Goal: Information Seeking & Learning: Learn about a topic

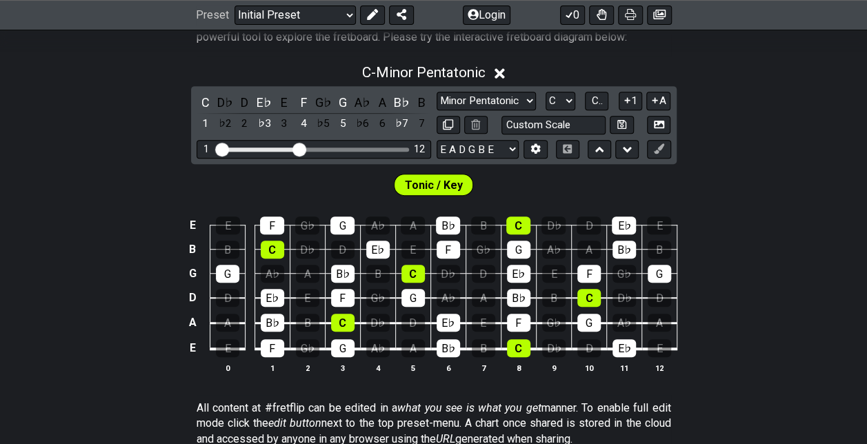
scroll to position [276, 0]
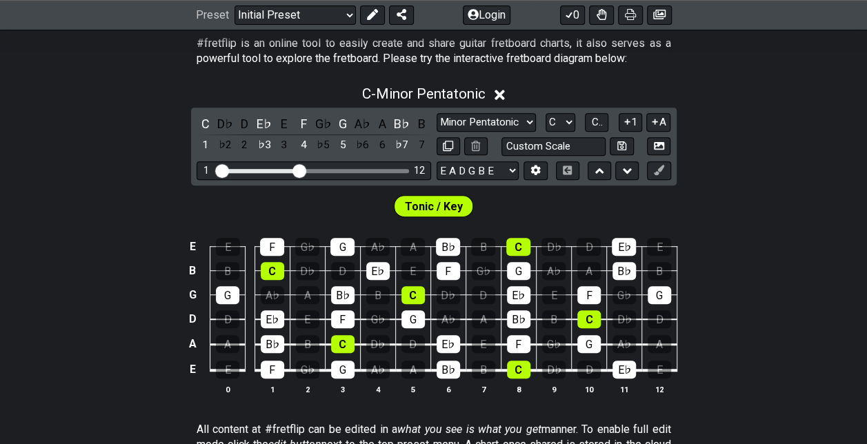
click at [514, 106] on div "C - Minor Pentatonic C D♭ D E♭ E F G♭ G A♭ A B♭ B 1 ♭2 2 ♭3 3 4 ♭5 5 ♭6 6 ♭7 7 …" at bounding box center [433, 245] width 867 height 336
click at [514, 128] on select "Minor Pentatonic Click to edit Minor Pentatonic Major Pentatonic Minor Blues Ma…" at bounding box center [485, 122] width 99 height 19
click at [288, 6] on select "Welcome to #fretflip! Initial Preset Custom Preset Minor Pentatonic Major Penta…" at bounding box center [294, 15] width 121 height 19
click at [234, 25] on select "Welcome to #fretflip! Initial Preset Custom Preset Minor Pentatonic Major Penta…" at bounding box center [294, 15] width 121 height 19
select select "/guitar-scales"
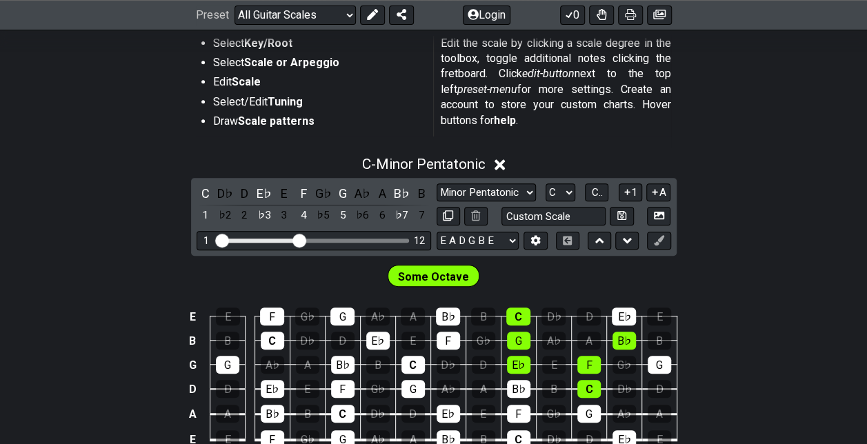
scroll to position [345, 0]
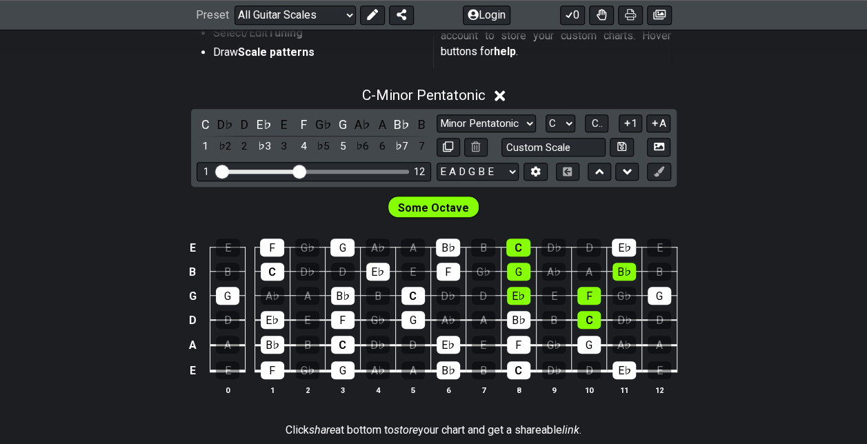
click at [496, 103] on div "C - Minor Pentatonic C D♭ D E♭ E F G♭ G A♭ A B♭ B 1 ♭2 2 ♭3 3 4 ♭5 5 ♭6 6 ♭7 7 …" at bounding box center [433, 247] width 867 height 336
click at [497, 114] on select "Minor Pentatonic Root Minor Pentatonic Major Pentatonic Minor Blues Major Blues…" at bounding box center [485, 123] width 99 height 19
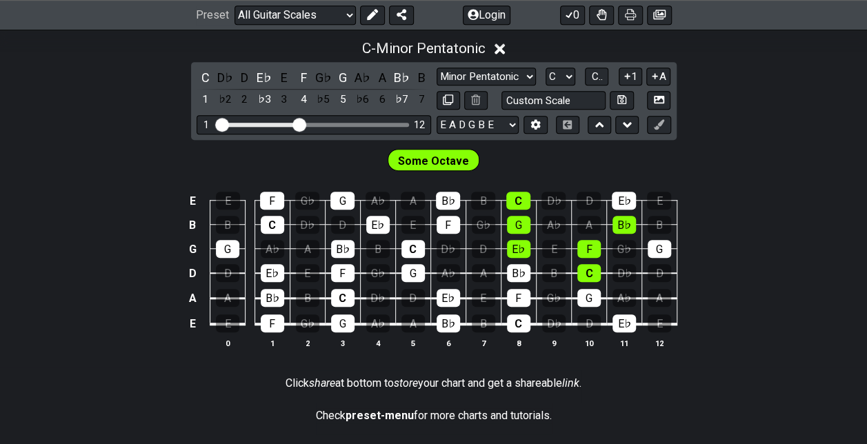
scroll to position [414, 0]
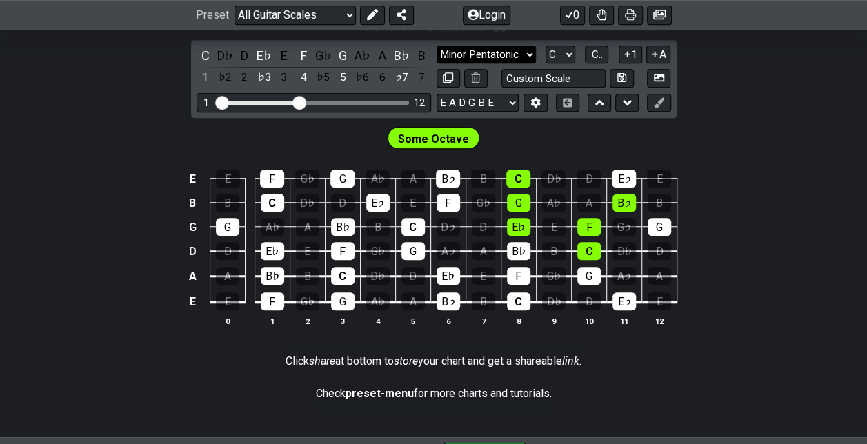
click at [516, 57] on select "Minor Pentatonic Root Minor Pentatonic Major Pentatonic Minor Blues Major Blues…" at bounding box center [485, 55] width 99 height 19
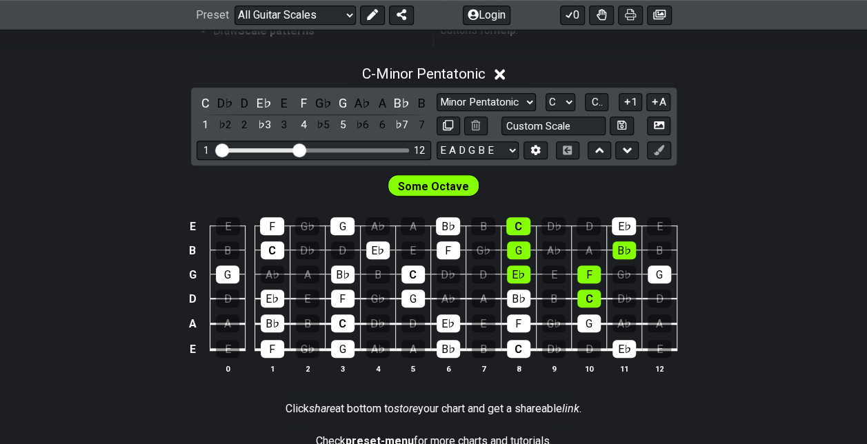
scroll to position [345, 0]
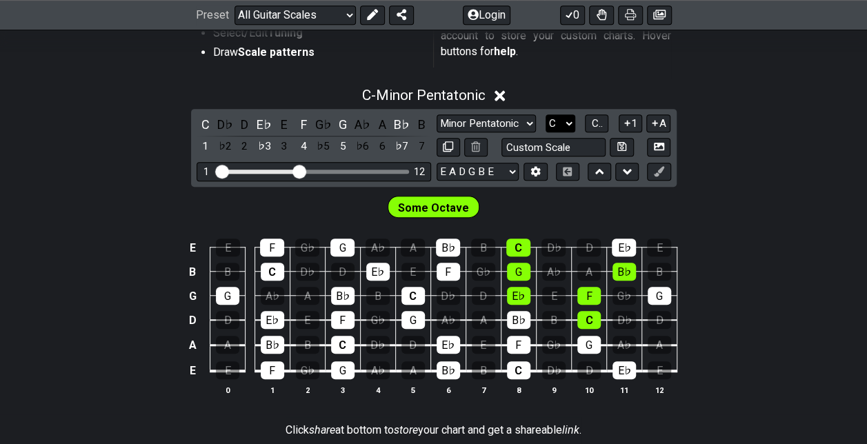
click at [569, 124] on select "A♭ A A♯ B♭ B C C♯ D♭ D D♯ E♭ E F F♯ G♭ G G♯" at bounding box center [560, 123] width 30 height 19
select select "E"
click at [545, 114] on select "A♭ A A♯ B♭ B C C♯ D♭ D D♯ E♭ E F F♯ G♭ G G♯" at bounding box center [560, 123] width 30 height 19
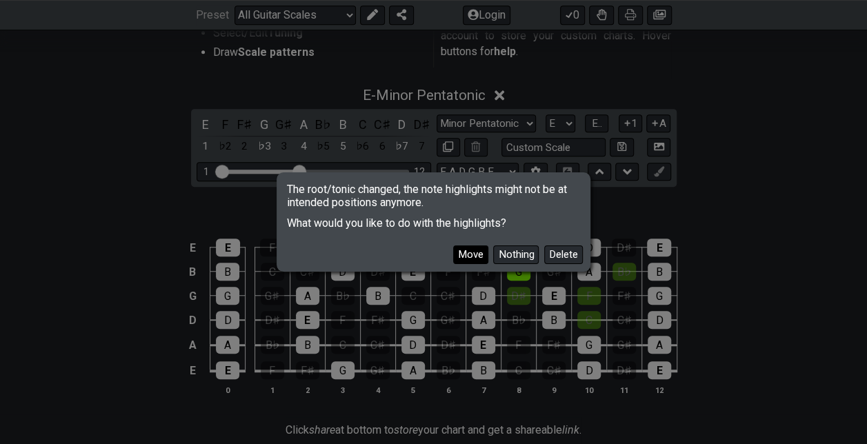
click at [483, 261] on button "Move" at bounding box center [470, 254] width 35 height 19
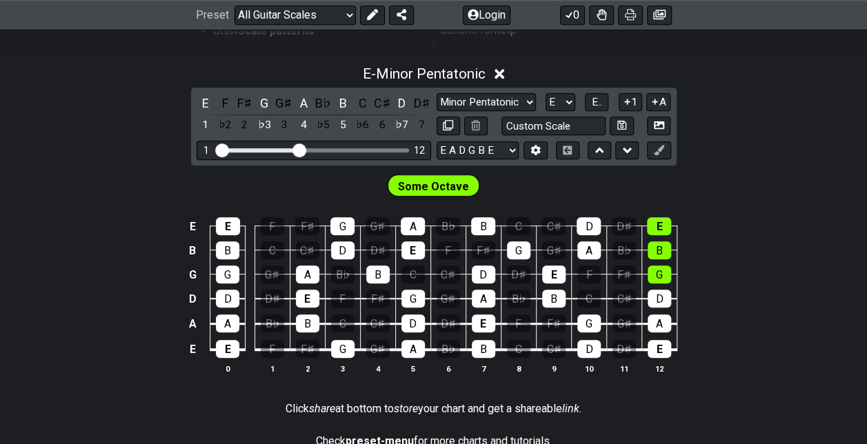
scroll to position [345, 0]
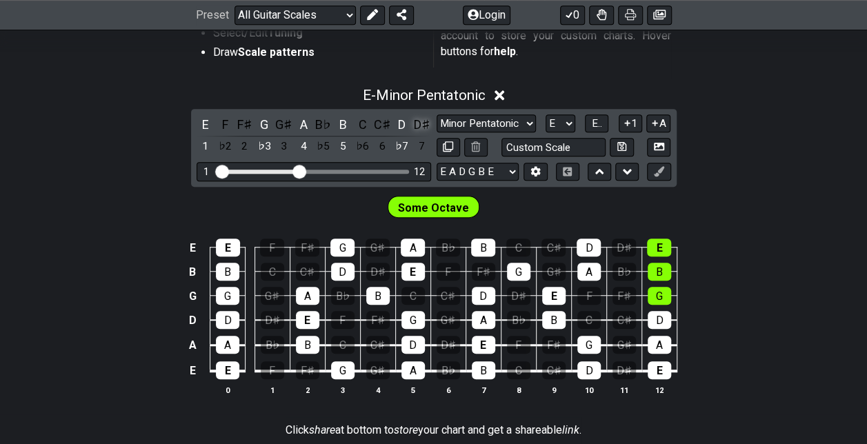
click at [416, 125] on div "D♯" at bounding box center [421, 124] width 18 height 19
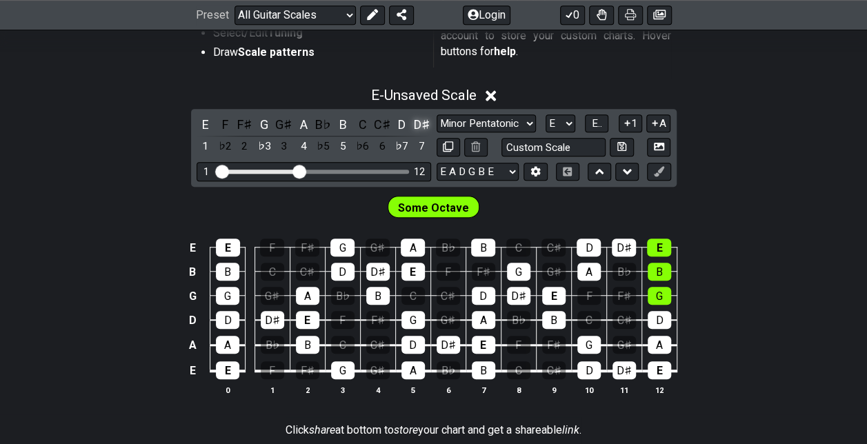
click at [419, 123] on div "D♯" at bounding box center [421, 124] width 18 height 19
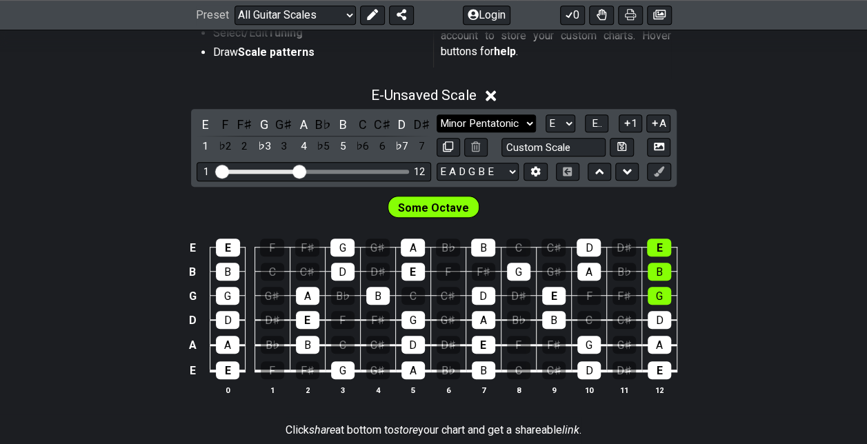
click at [467, 119] on select "Minor Pentatonic Root Minor Pentatonic Major Pentatonic Minor Blues Major Blues…" at bounding box center [485, 123] width 99 height 19
select select "Minor / Aeolian"
click at [436, 114] on select "Minor Pentatonic Root Minor Pentatonic Major Pentatonic Minor Blues Major Blues…" at bounding box center [485, 123] width 99 height 19
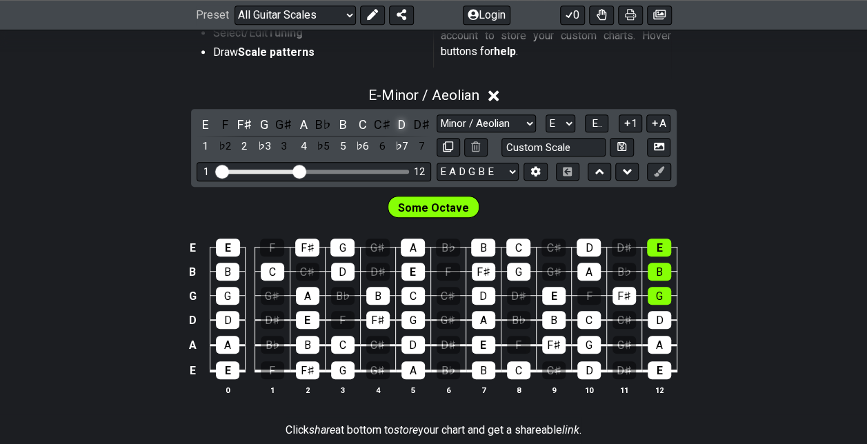
click at [400, 121] on div "D" at bounding box center [402, 124] width 18 height 19
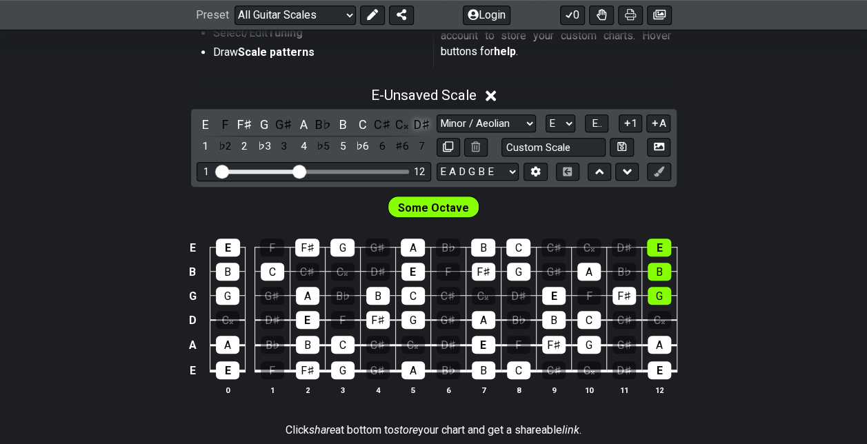
click at [421, 123] on div "D♯" at bounding box center [421, 124] width 18 height 19
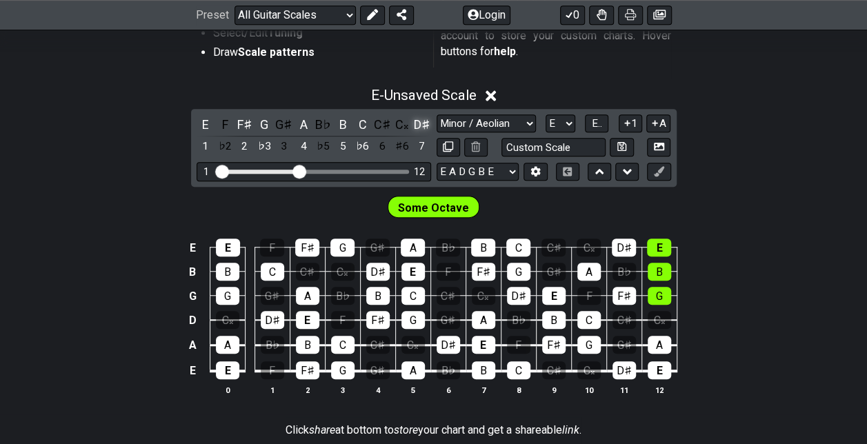
click at [422, 115] on div "D♯" at bounding box center [421, 124] width 18 height 19
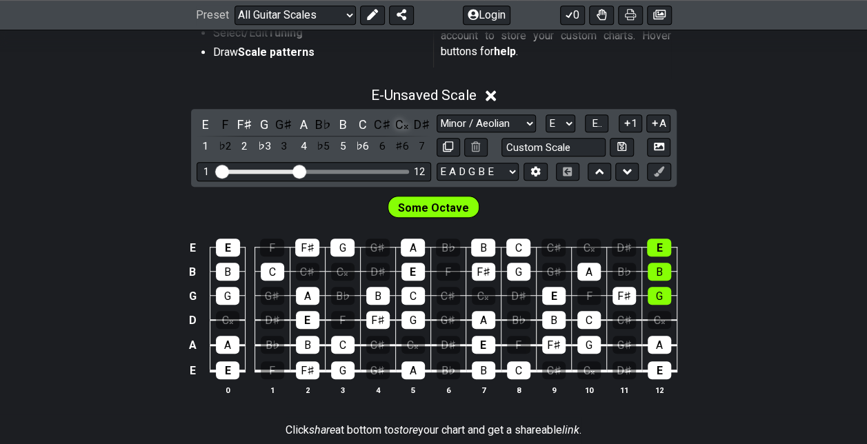
click at [404, 121] on div "C𝄪" at bounding box center [402, 124] width 18 height 19
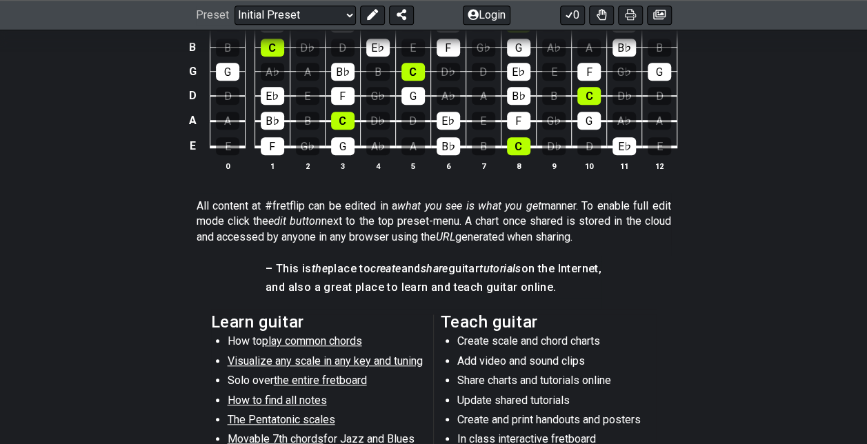
scroll to position [276, 0]
